Goal: Task Accomplishment & Management: Use online tool/utility

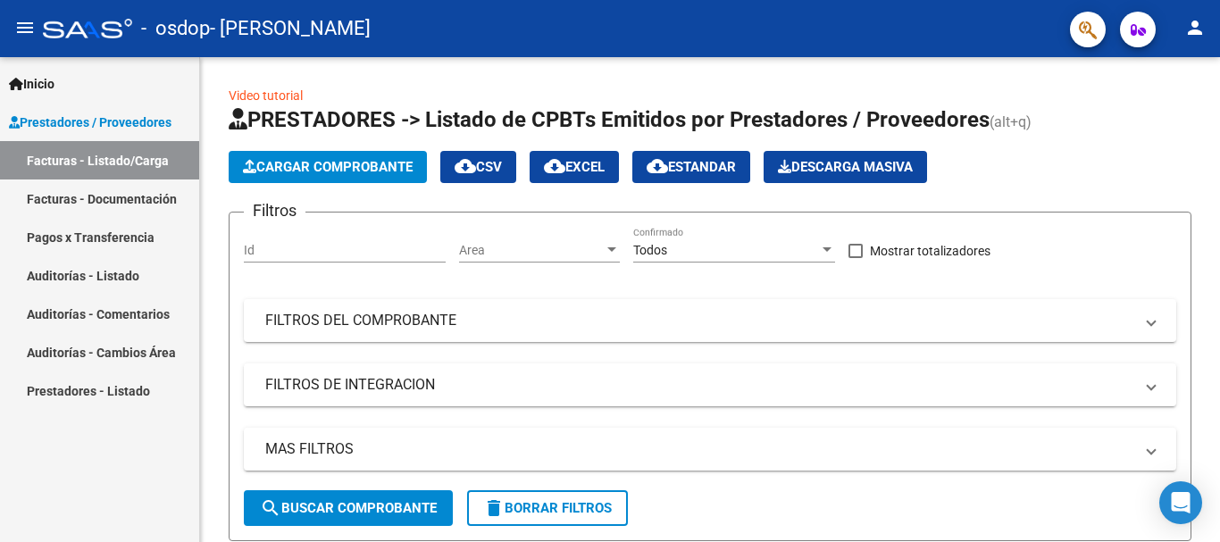
click at [131, 201] on link "Facturas - Documentación" at bounding box center [99, 198] width 199 height 38
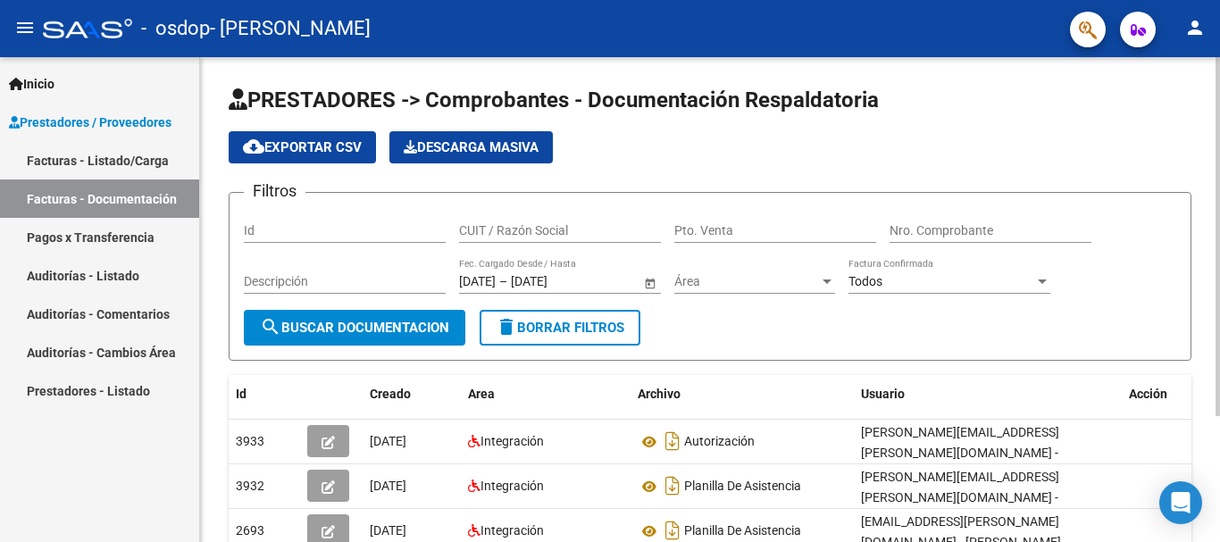
click at [1191, 108] on div "PRESTADORES -> Comprobantes - Documentación Respaldatoria cloud_download Export…" at bounding box center [712, 381] width 1024 height 649
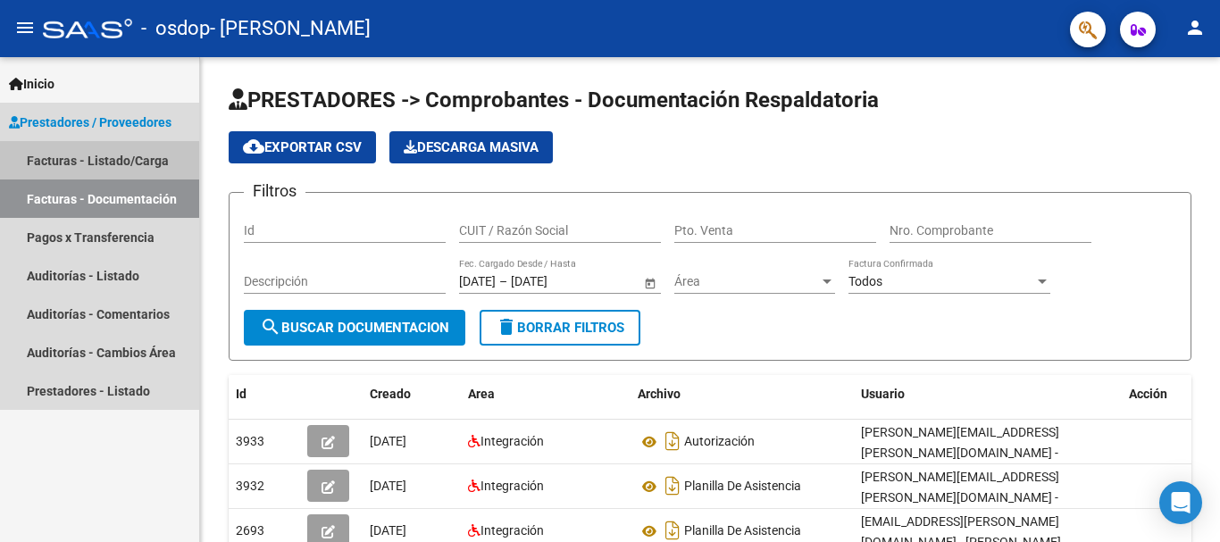
click at [146, 154] on link "Facturas - Listado/Carga" at bounding box center [99, 160] width 199 height 38
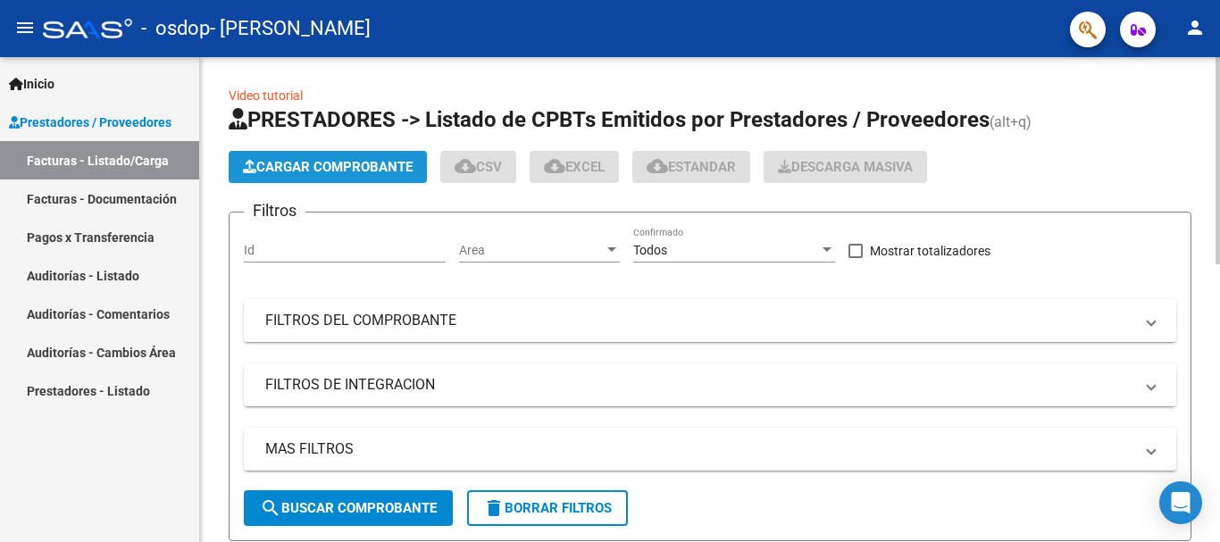
click at [362, 162] on span "Cargar Comprobante" at bounding box center [328, 167] width 170 height 16
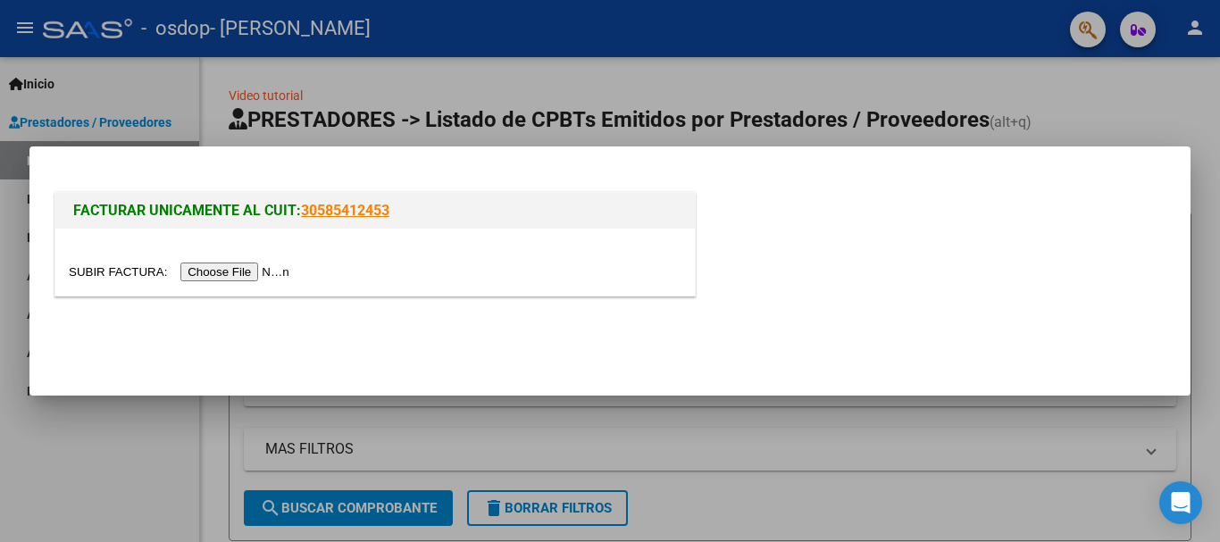
click at [246, 275] on input "file" at bounding box center [182, 272] width 226 height 19
